Goal: Check status: Check status

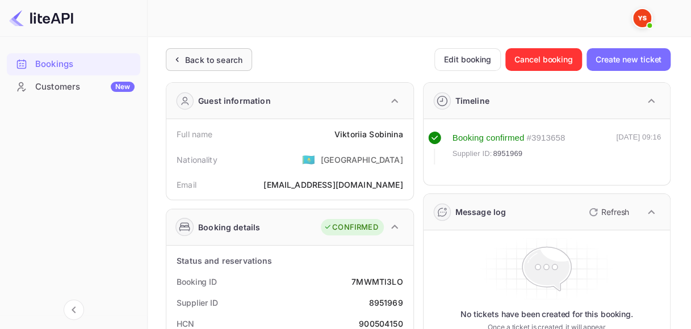
click at [223, 60] on div "Back to search" at bounding box center [213, 60] width 57 height 12
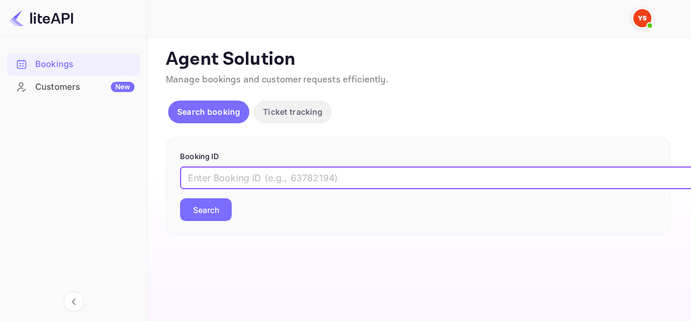
click at [245, 179] on input "text" at bounding box center [464, 177] width 568 height 23
paste input "8507783"
type input "8507783"
click at [377, 132] on div "Agent Solution Manage bookings and customer requests efficiently. Search bookin…" at bounding box center [418, 141] width 505 height 187
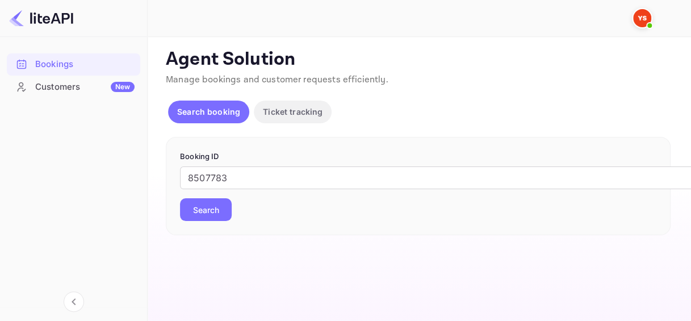
click at [202, 204] on button "Search" at bounding box center [206, 209] width 52 height 23
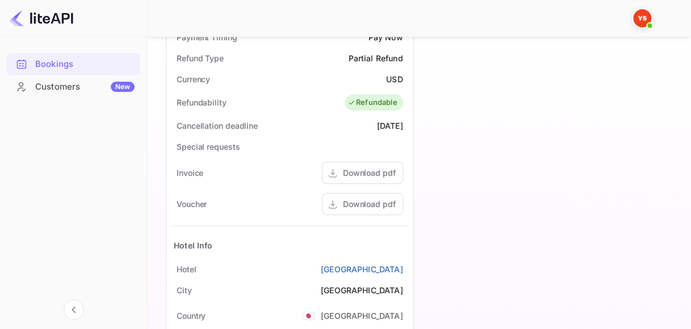
scroll to position [454, 0]
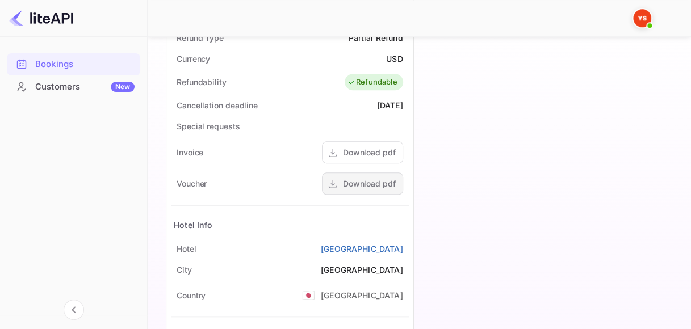
click at [363, 187] on div "Download pdf" at bounding box center [369, 184] width 53 height 12
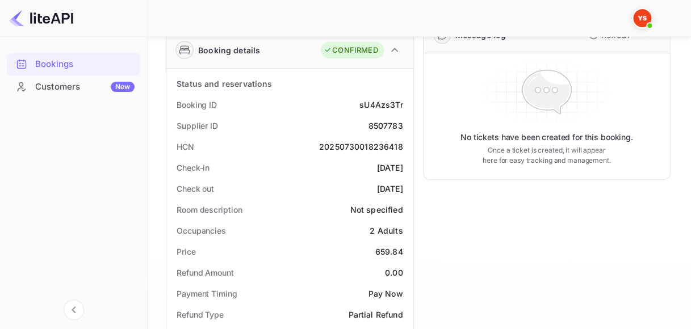
scroll to position [170, 0]
